Goal: Navigation & Orientation: Find specific page/section

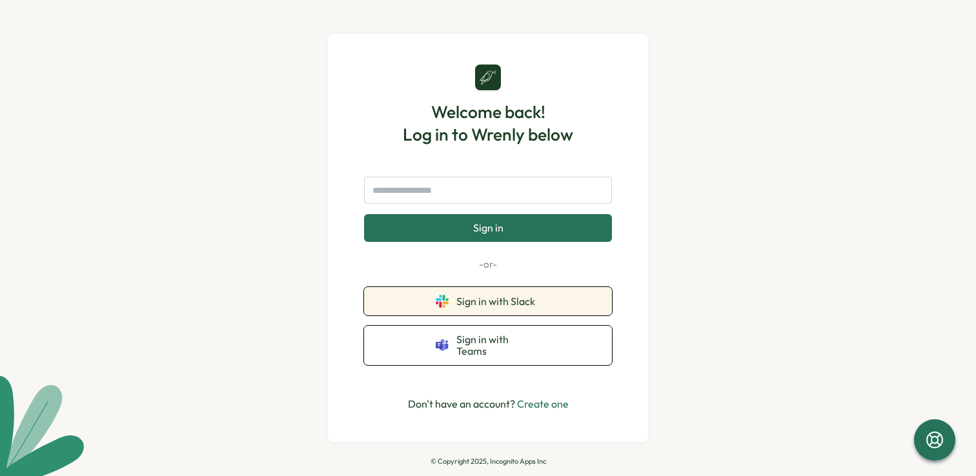
click at [503, 306] on span "Sign in with Slack" at bounding box center [498, 302] width 84 height 12
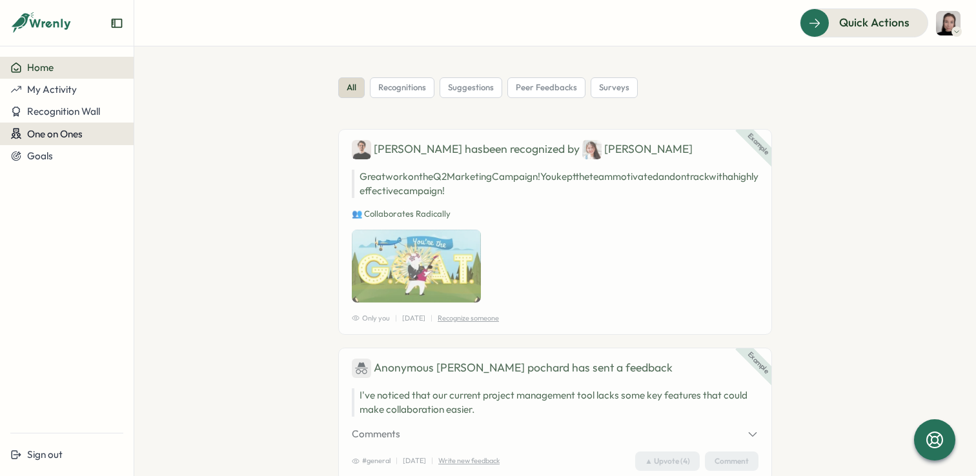
click at [61, 137] on span "One on Ones" at bounding box center [54, 134] width 55 height 12
